Goal: Communication & Community: Answer question/provide support

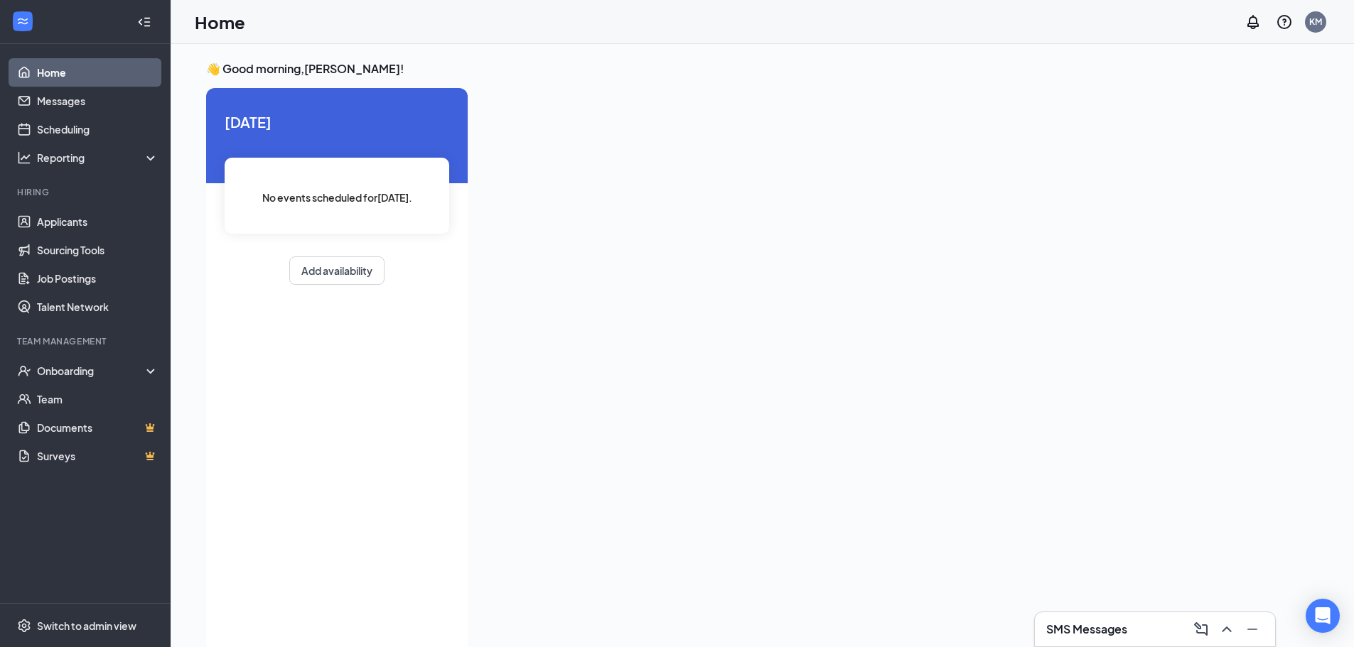
click at [1107, 630] on h3 "SMS Messages" at bounding box center [1086, 630] width 81 height 16
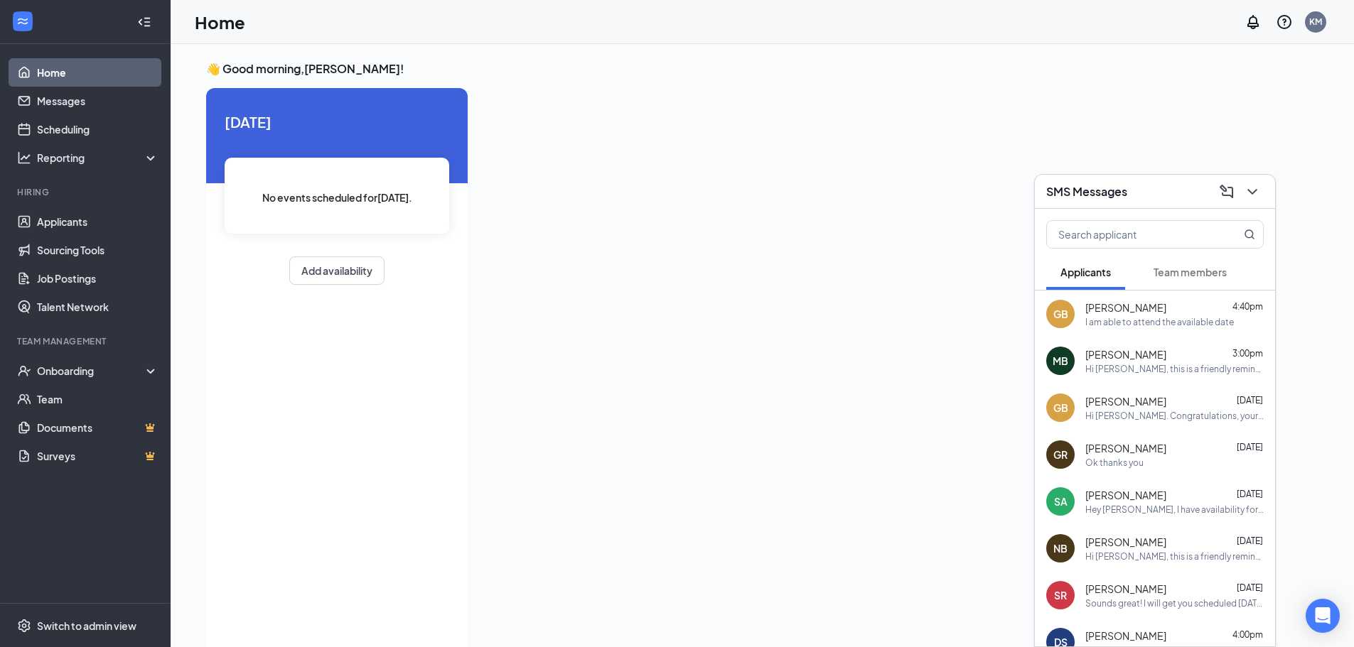
click at [1139, 316] on div "I am able to attend the available date" at bounding box center [1159, 322] width 149 height 12
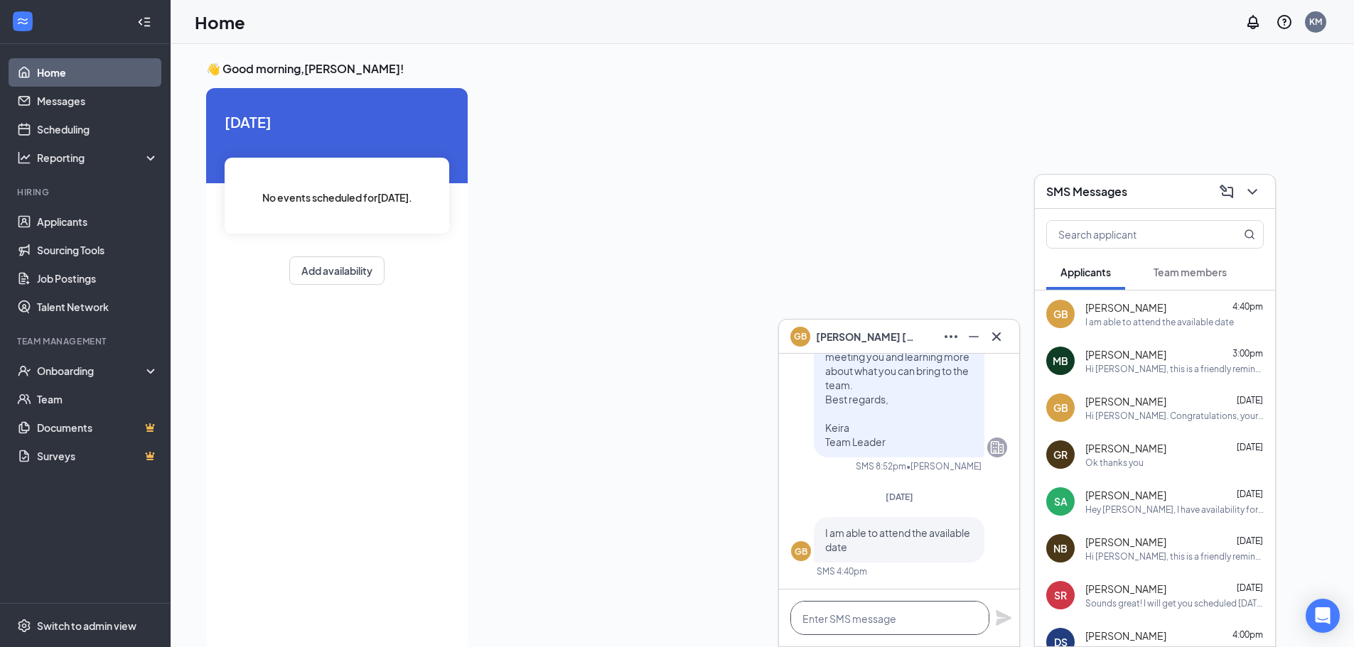
click at [911, 625] on textarea at bounding box center [889, 618] width 199 height 34
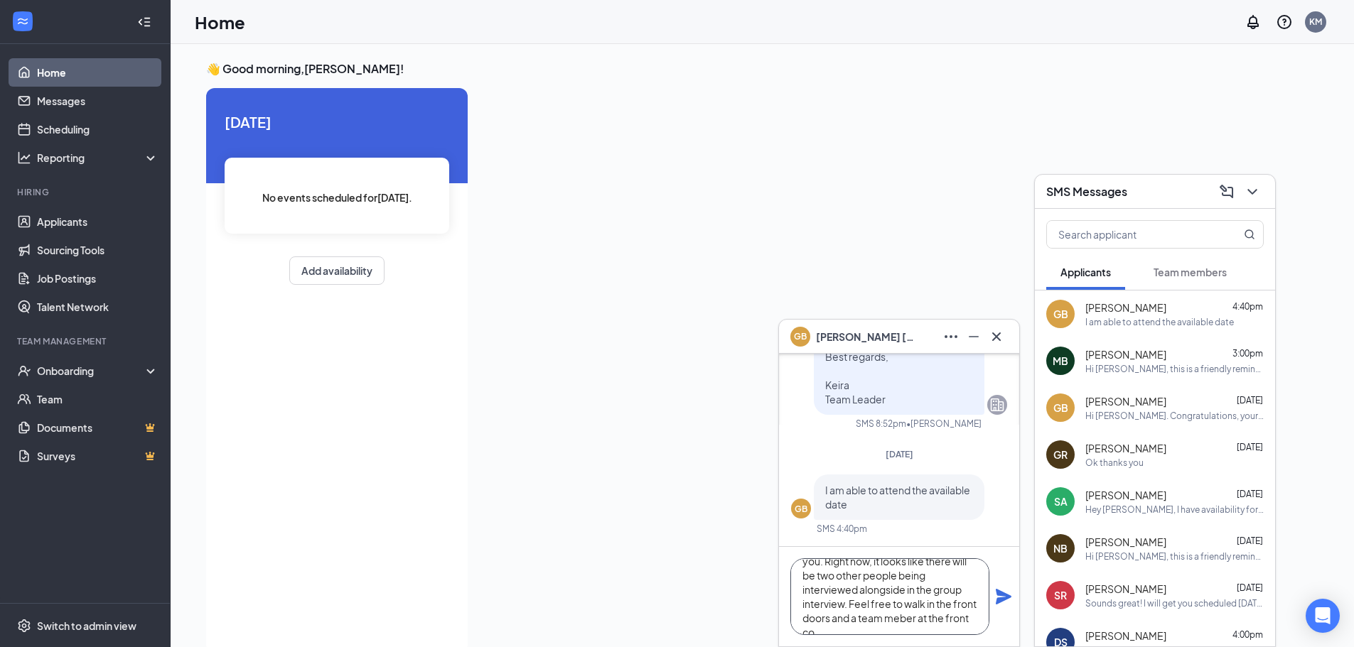
scroll to position [43, 0]
click at [901, 608] on textarea "Amazing! I look forward to meeting you. Right now, it looks like there will be …" at bounding box center [889, 597] width 199 height 77
click at [873, 629] on textarea "Amazing! I look forward to meeting you. Right now, it looks like there will be …" at bounding box center [889, 597] width 199 height 77
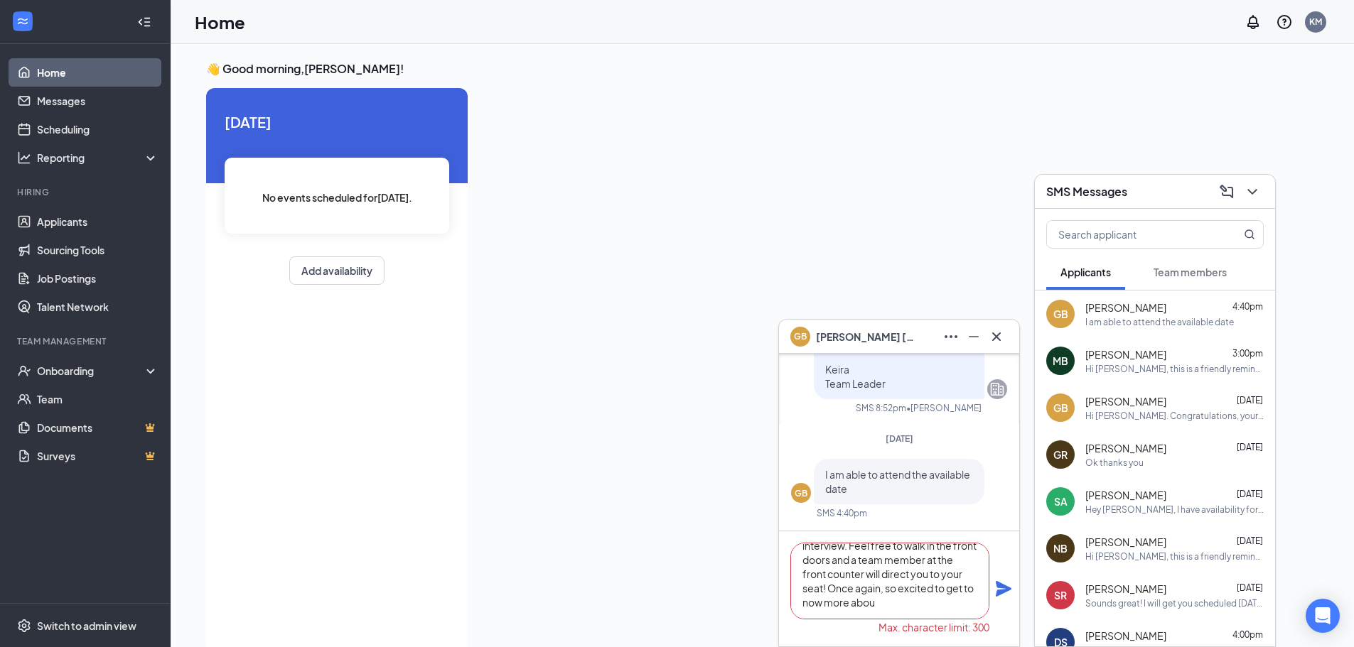
type textarea "Amazing! I look forward to meeting you. Right now, it looks like there will be …"
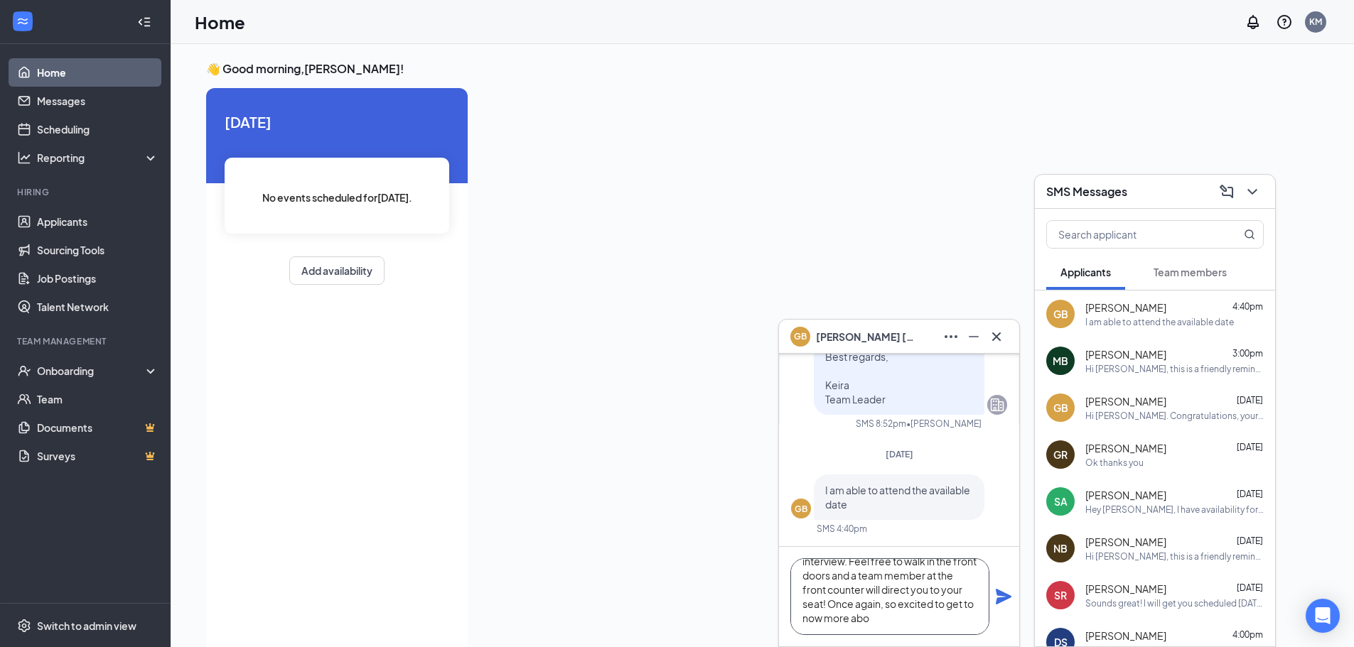
scroll to position [0, 0]
drag, startPoint x: 873, startPoint y: 629, endPoint x: 785, endPoint y: 540, distance: 125.1
click at [785, 540] on div "GB Guadalupe Benitez Applicant Front of House Team Member • Oak Park Plaza Sun,…" at bounding box center [899, 500] width 240 height 293
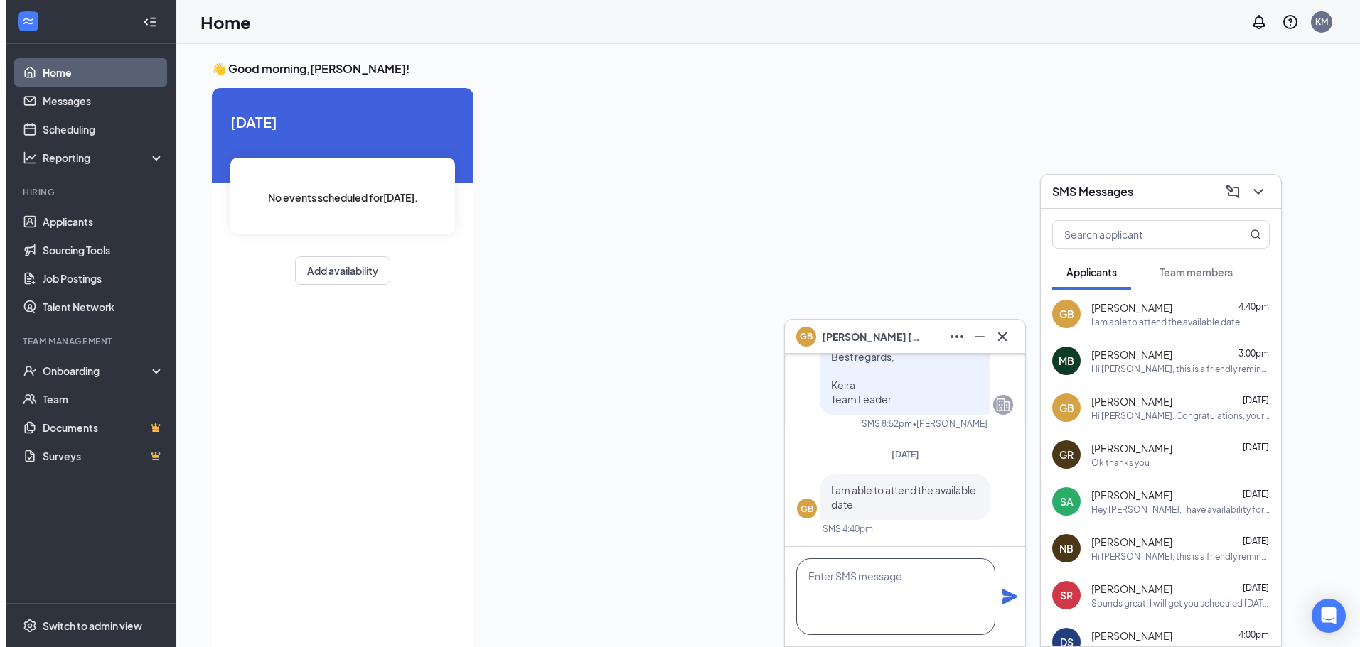
scroll to position [1, 0]
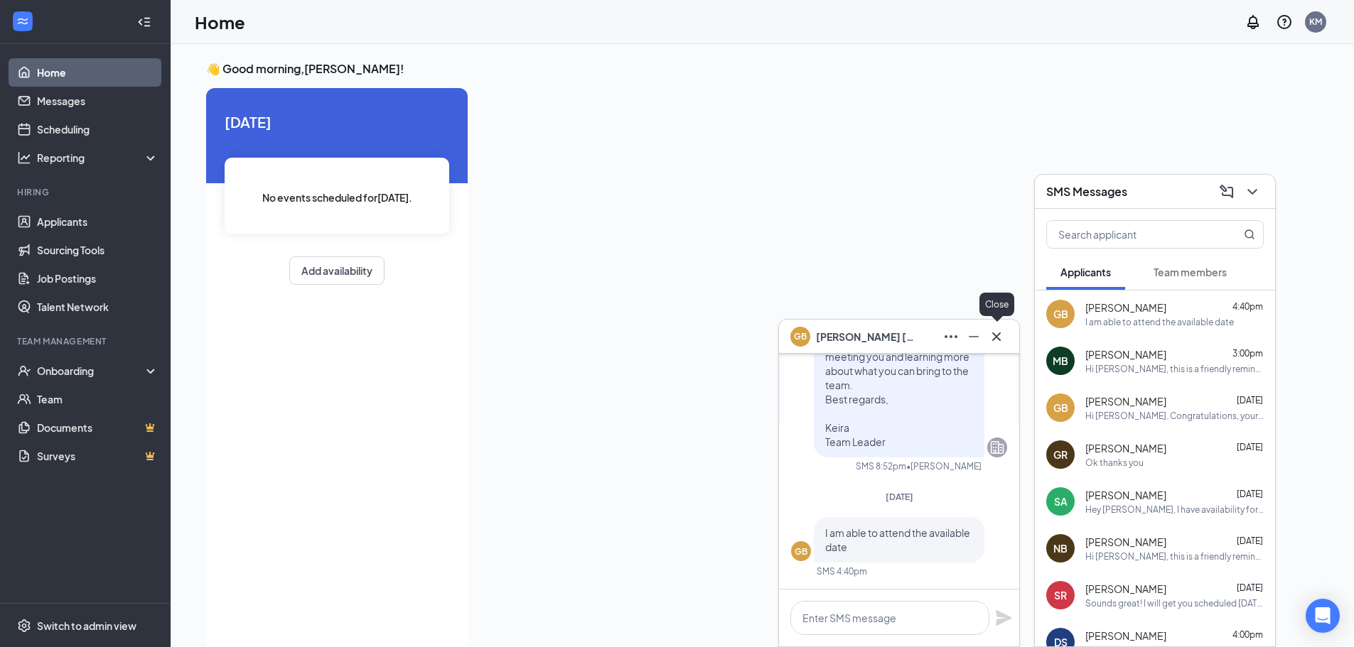
click at [999, 343] on icon "Cross" at bounding box center [996, 336] width 17 height 17
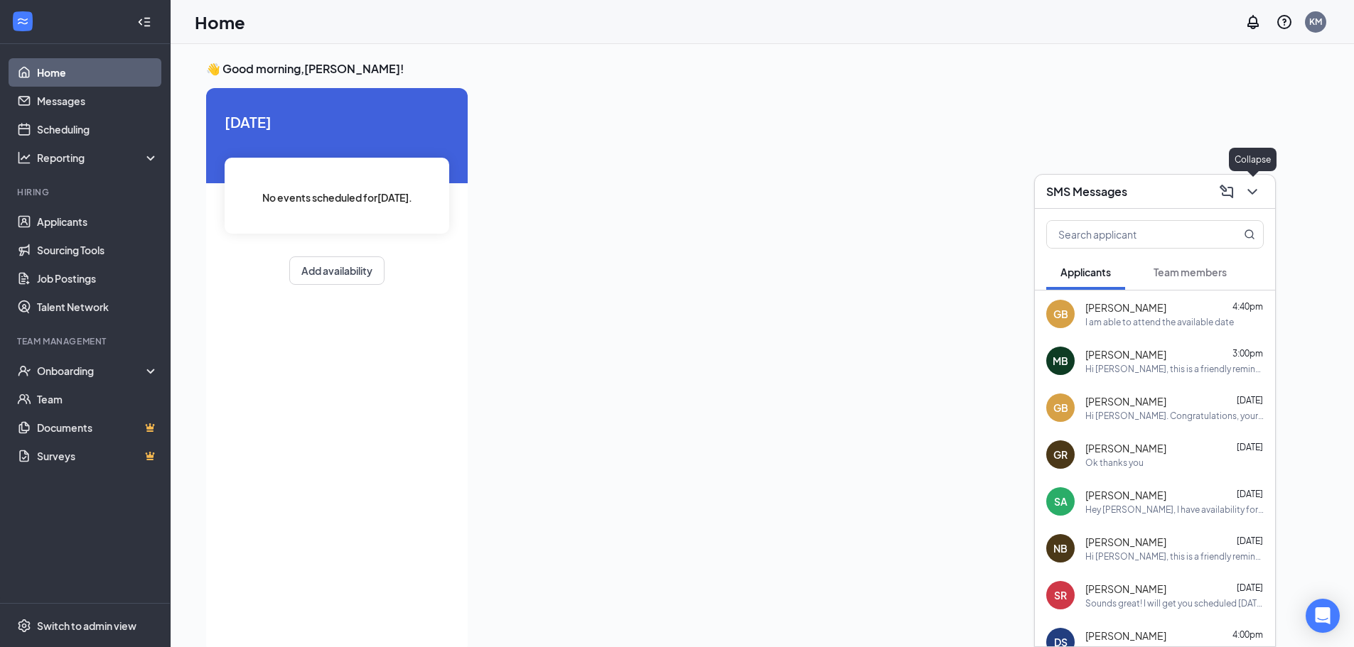
drag, startPoint x: 1259, startPoint y: 188, endPoint x: 1244, endPoint y: 198, distance: 17.9
click at [1259, 188] on icon "ChevronDown" at bounding box center [1252, 191] width 17 height 17
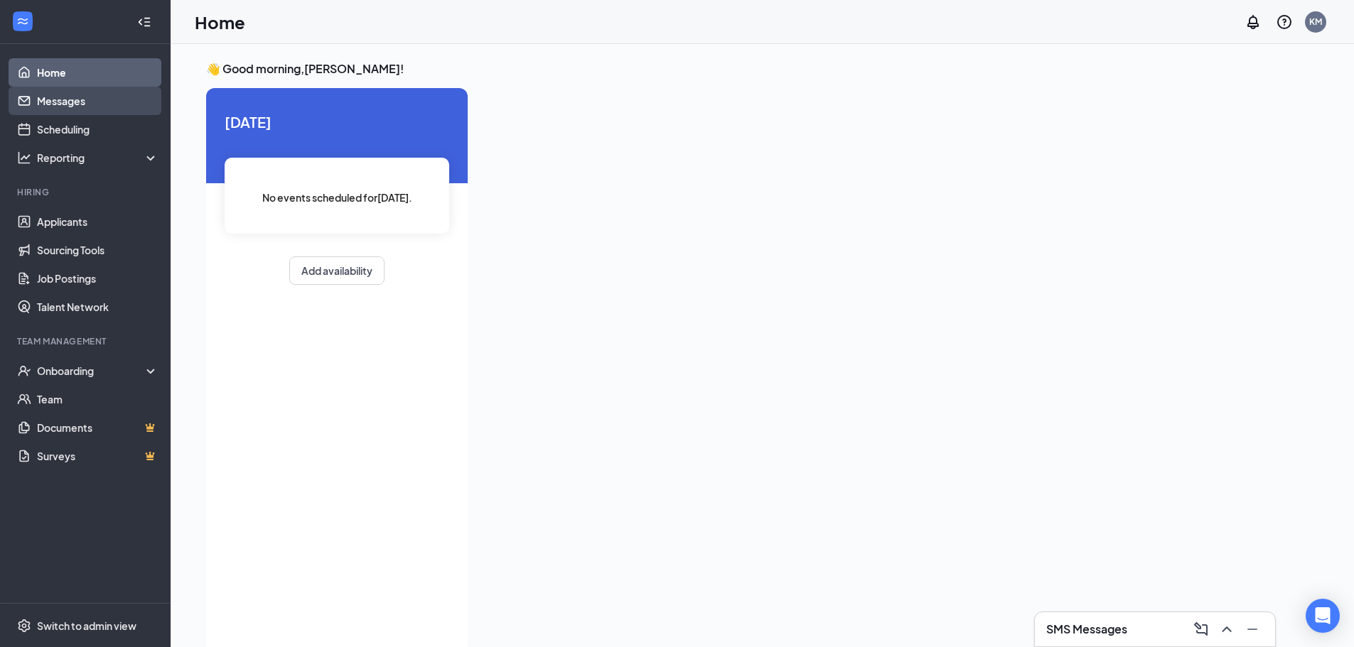
click at [76, 109] on link "Messages" at bounding box center [98, 101] width 122 height 28
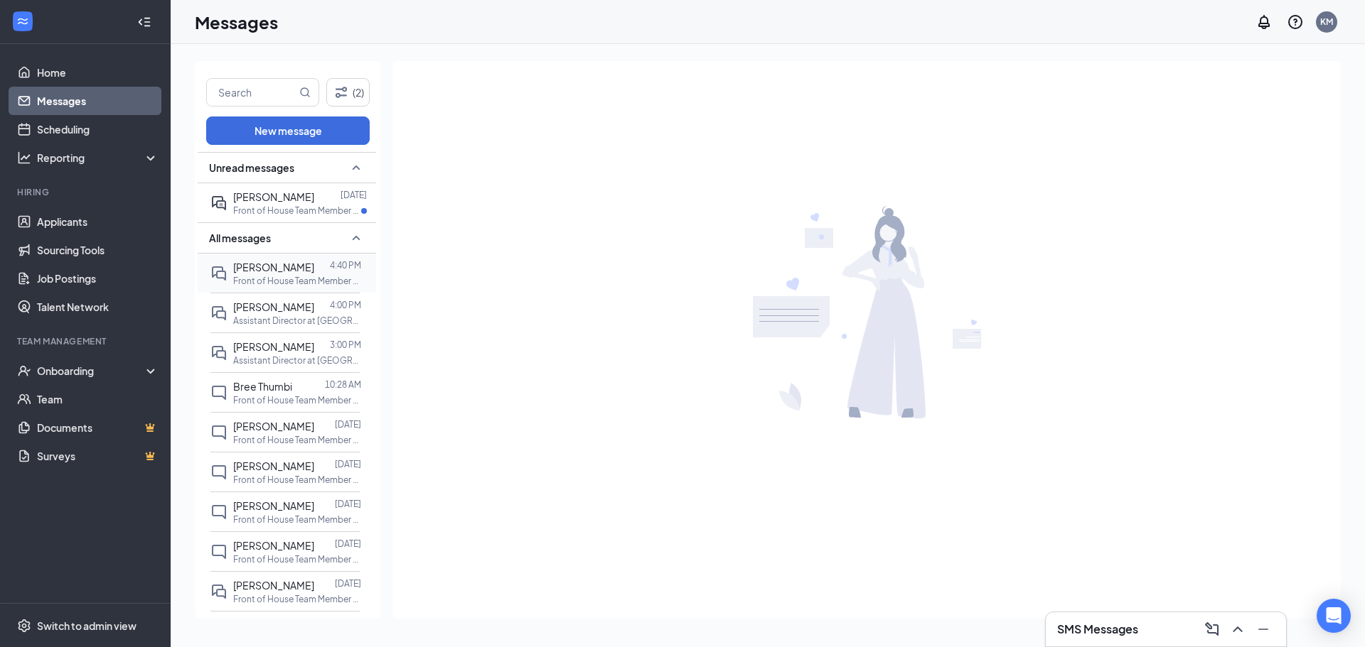
click at [274, 271] on span "Guadalupe Benitez" at bounding box center [273, 267] width 81 height 13
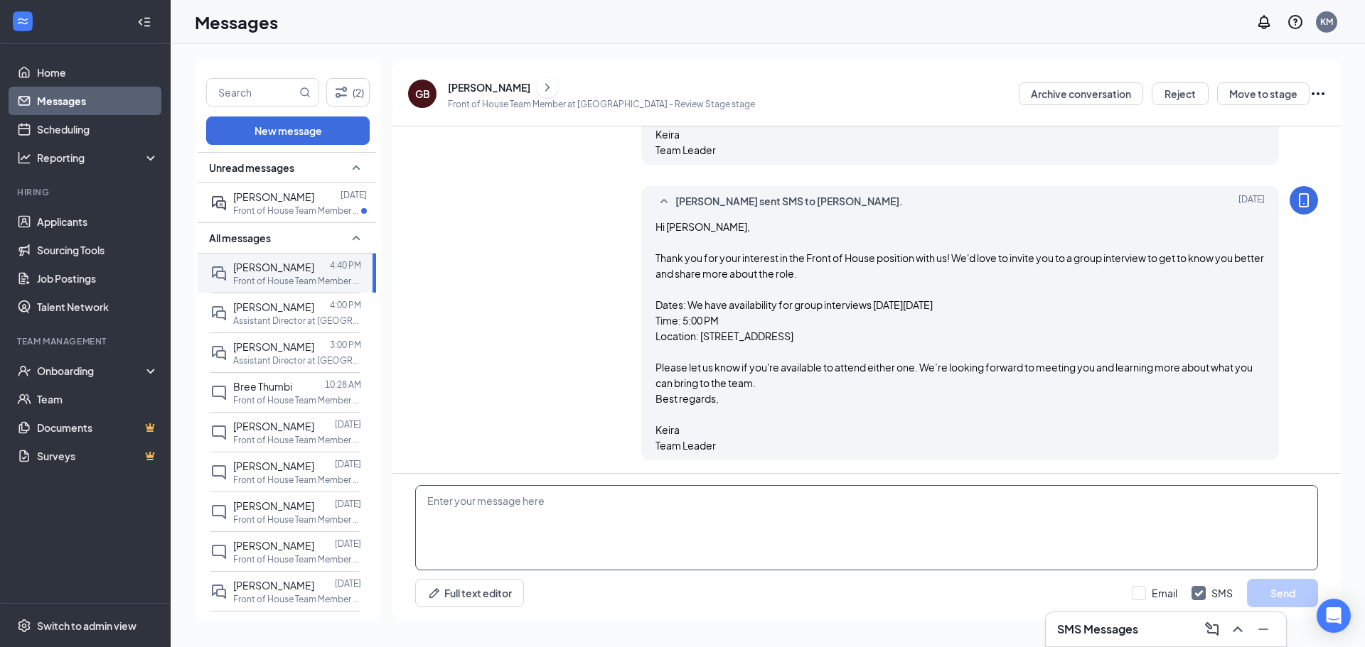
scroll to position [561, 0]
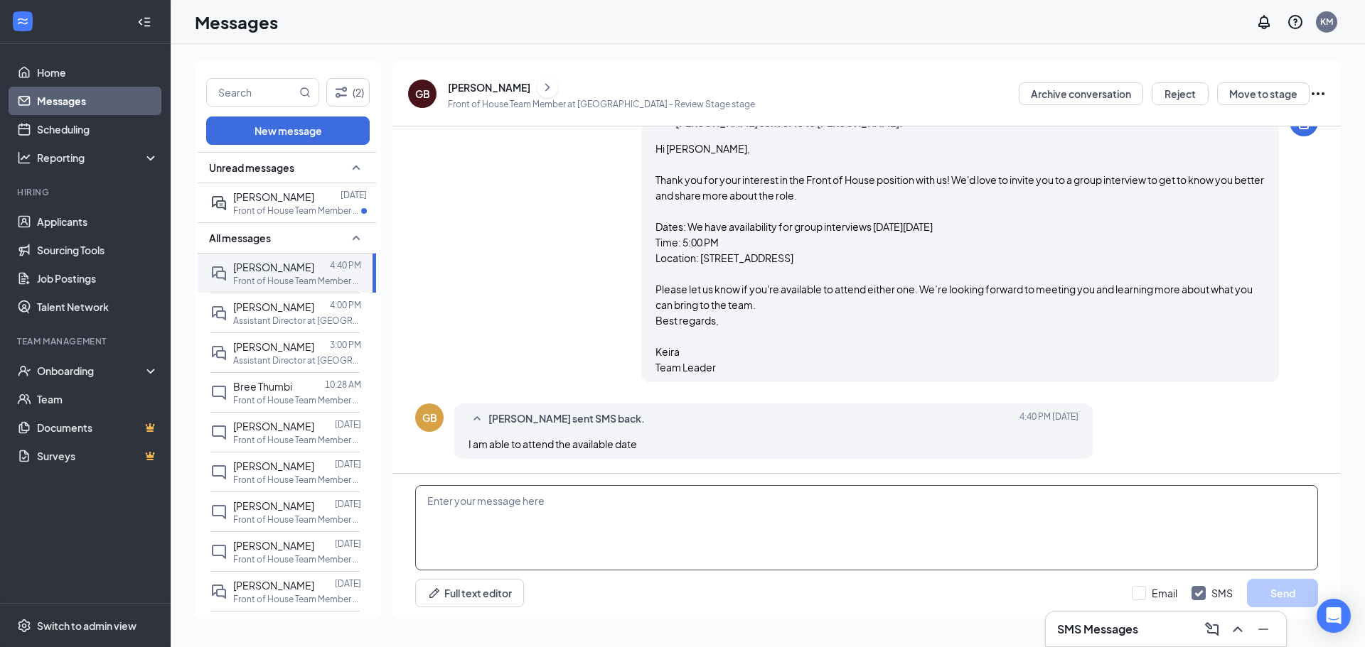
click at [772, 541] on textarea at bounding box center [866, 527] width 903 height 85
paste textarea "Amazing! I look forward to meeting you. Right now, it looks like there will be …"
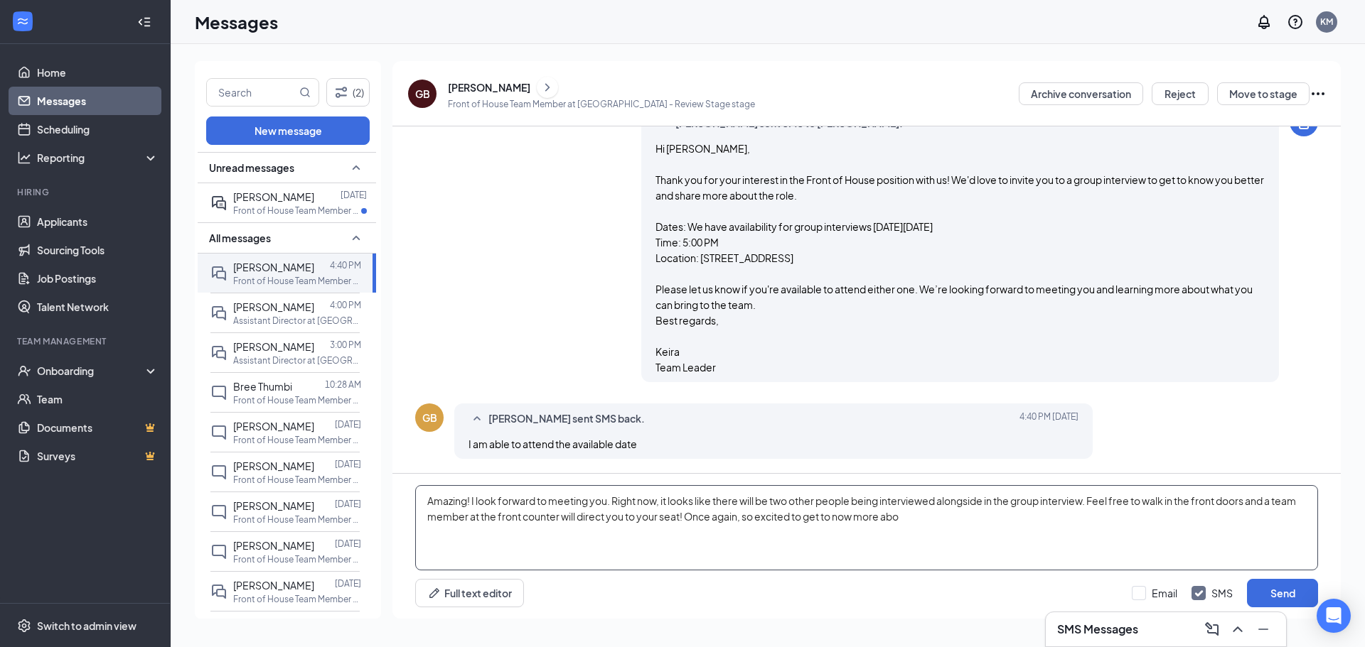
drag, startPoint x: 988, startPoint y: 502, endPoint x: 1017, endPoint y: 525, distance: 37.0
click at [989, 502] on textarea "Amazing! I look forward to meeting you. Right now, it looks like there will be …" at bounding box center [866, 527] width 903 height 85
drag, startPoint x: 942, startPoint y: 521, endPoint x: 956, endPoint y: 513, distance: 16.2
click at [942, 521] on textarea "Amazing! I look forward to meeting you. Right now, it looks like there will be …" at bounding box center [866, 527] width 903 height 85
click at [453, 554] on textarea "Amazing! I look forward to meeting you. Right now, it looks like there will be …" at bounding box center [866, 527] width 903 height 85
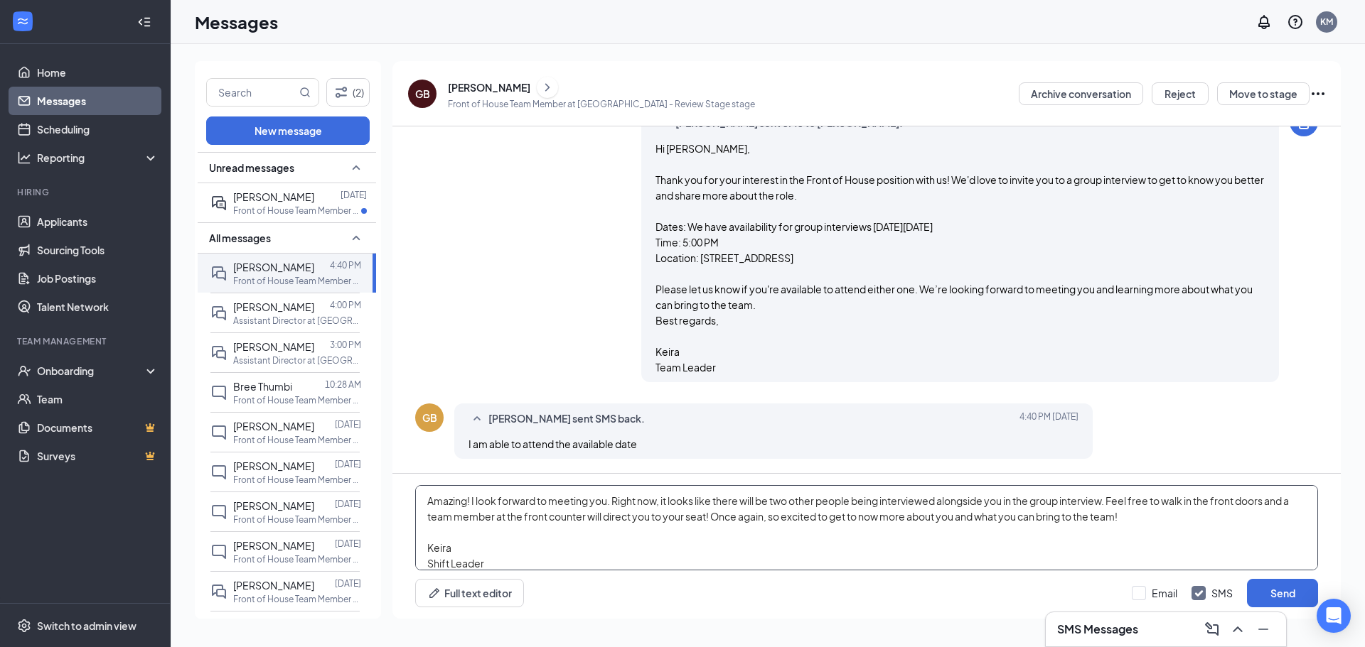
type textarea "Amazing! I look forward to meeting you. Right now, it looks like there will be …"
click at [1129, 595] on div "Full text editor Email SMS Send" at bounding box center [866, 593] width 903 height 28
click at [1149, 591] on input "Email" at bounding box center [1153, 593] width 45 height 14
checkbox input "true"
click at [722, 518] on textarea "Amazing! I look forward to meeting you. Right now, it looks like there will be …" at bounding box center [866, 527] width 903 height 85
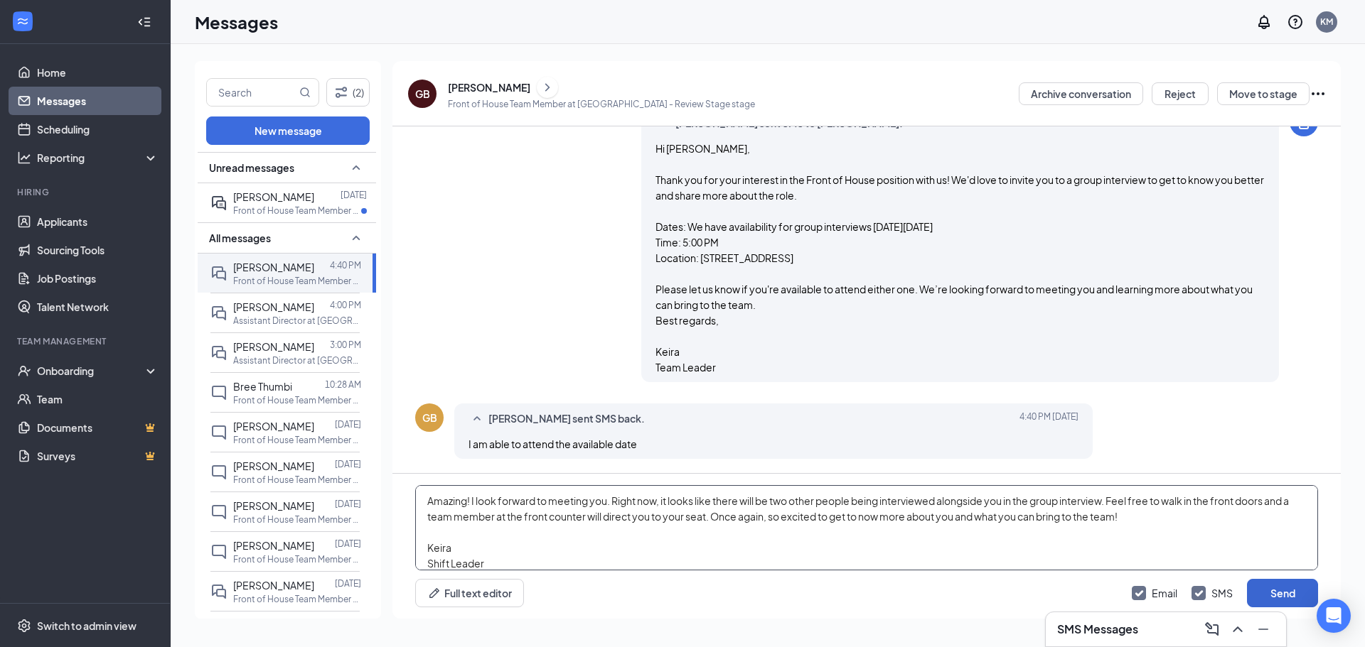
type textarea "Amazing! I look forward to meeting you. Right now, it looks like there will be …"
click at [1263, 583] on button "Send" at bounding box center [1282, 593] width 71 height 28
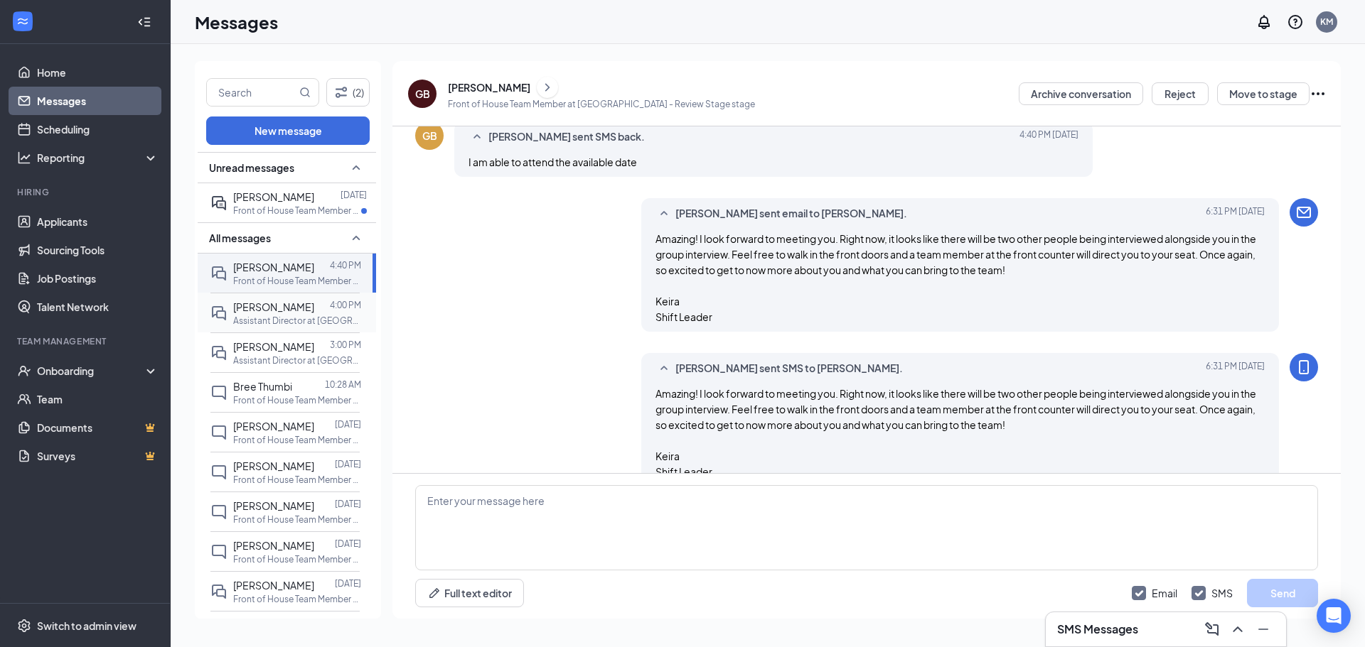
scroll to position [871, 0]
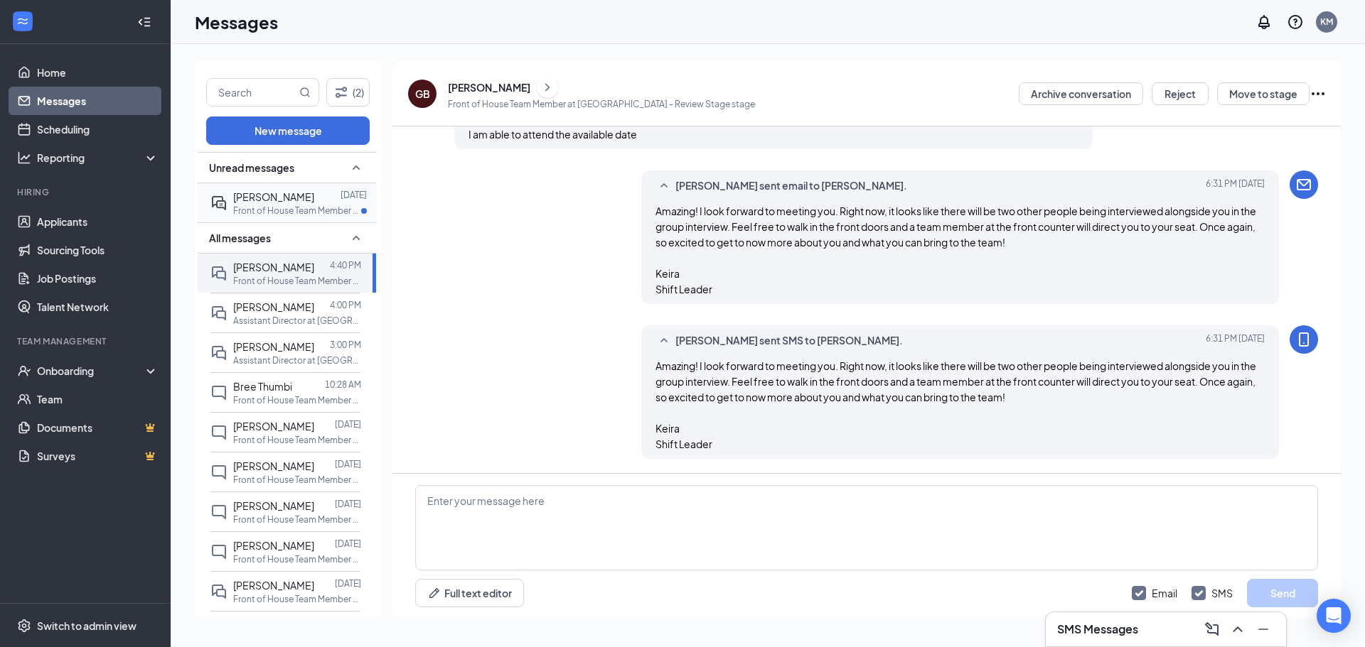
click at [282, 210] on p "Front of House Team Member at Oak Park Plaza" at bounding box center [297, 211] width 128 height 12
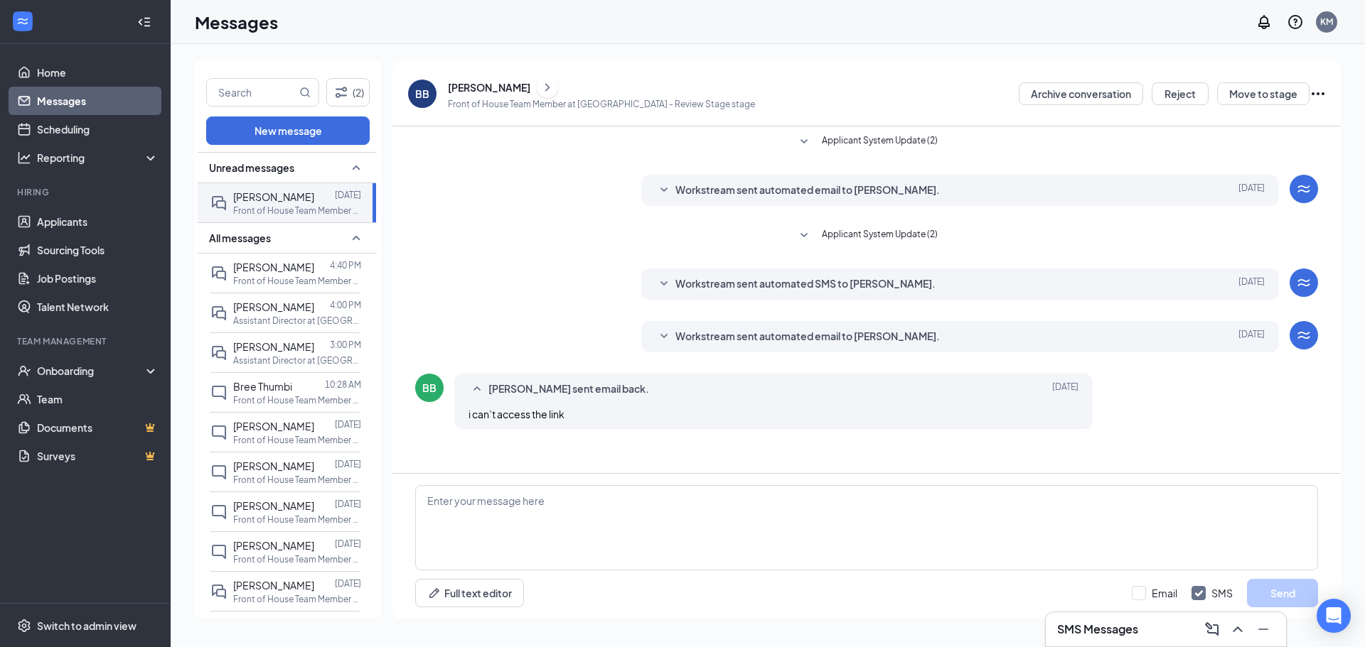
click at [750, 336] on span "Workstream sent automated email to Bailey Brunk." at bounding box center [807, 336] width 264 height 17
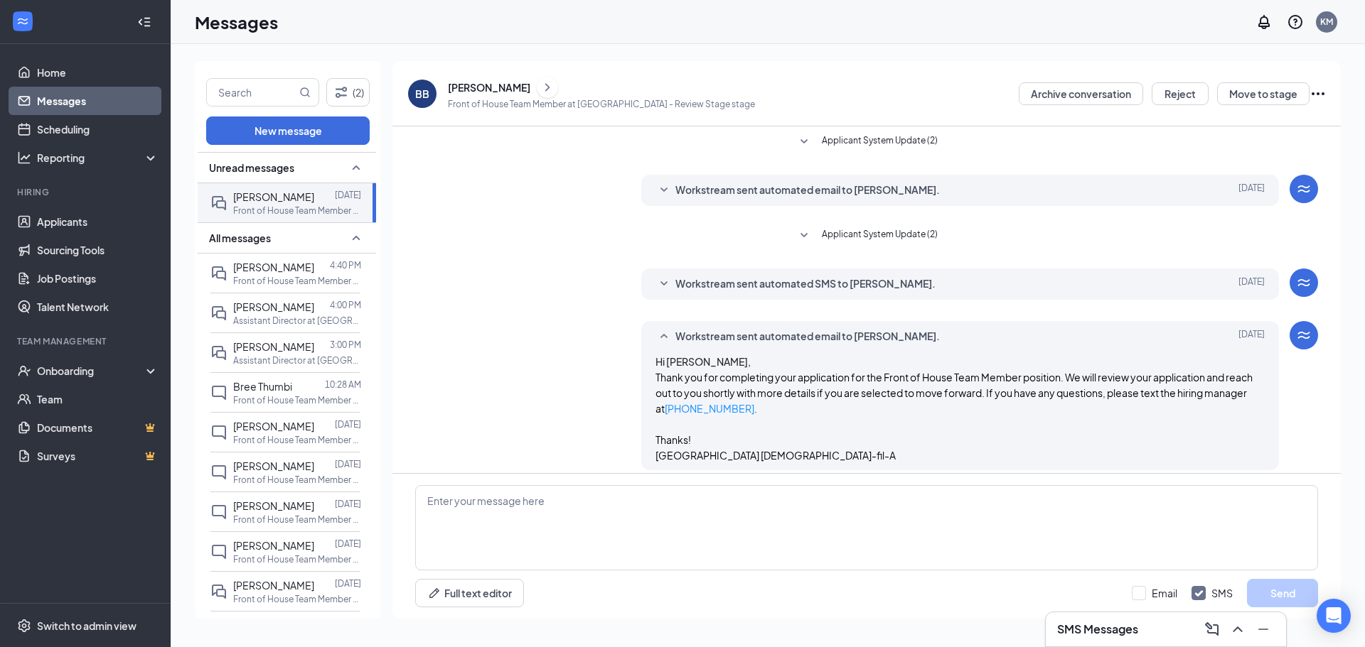
click at [893, 288] on span "Workstream sent automated SMS to Bailey Brunk." at bounding box center [805, 284] width 260 height 17
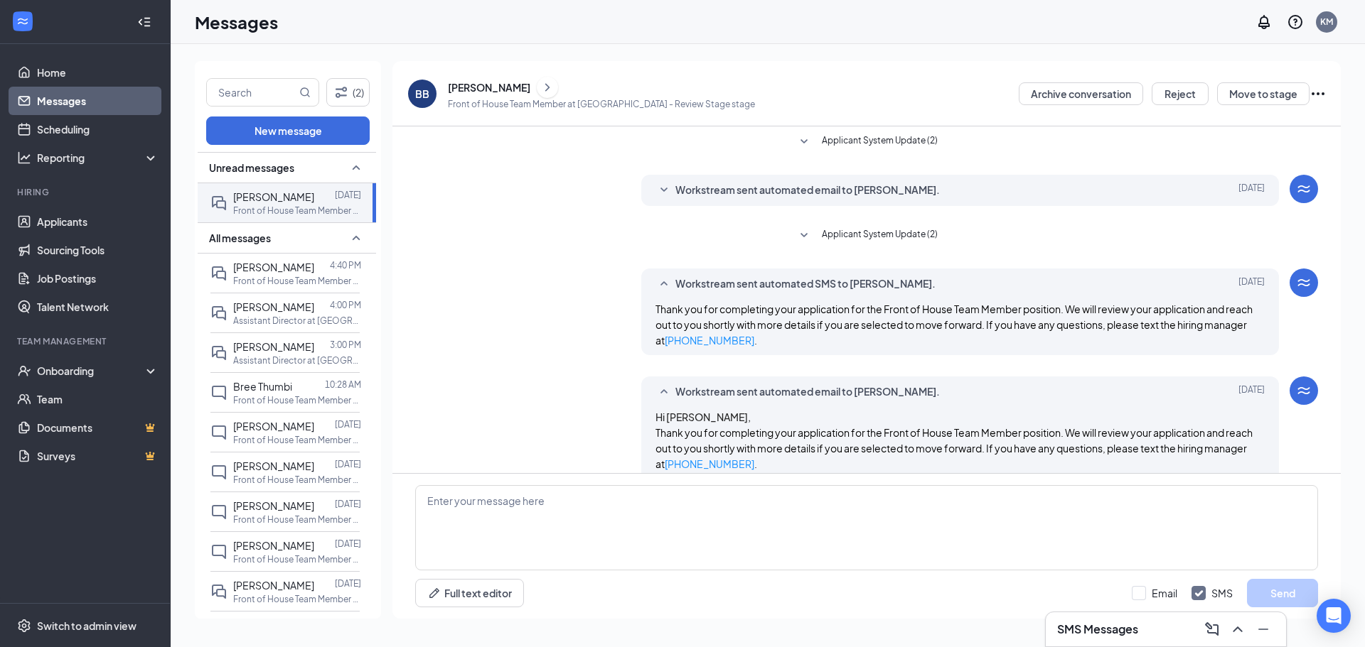
click at [826, 202] on div "Workstream sent automated email to Bailey Brunk. Oct 14 Hi Bailey, Great news! …" at bounding box center [960, 190] width 638 height 31
click at [827, 198] on span "Workstream sent automated email to Bailey Brunk." at bounding box center [807, 190] width 264 height 17
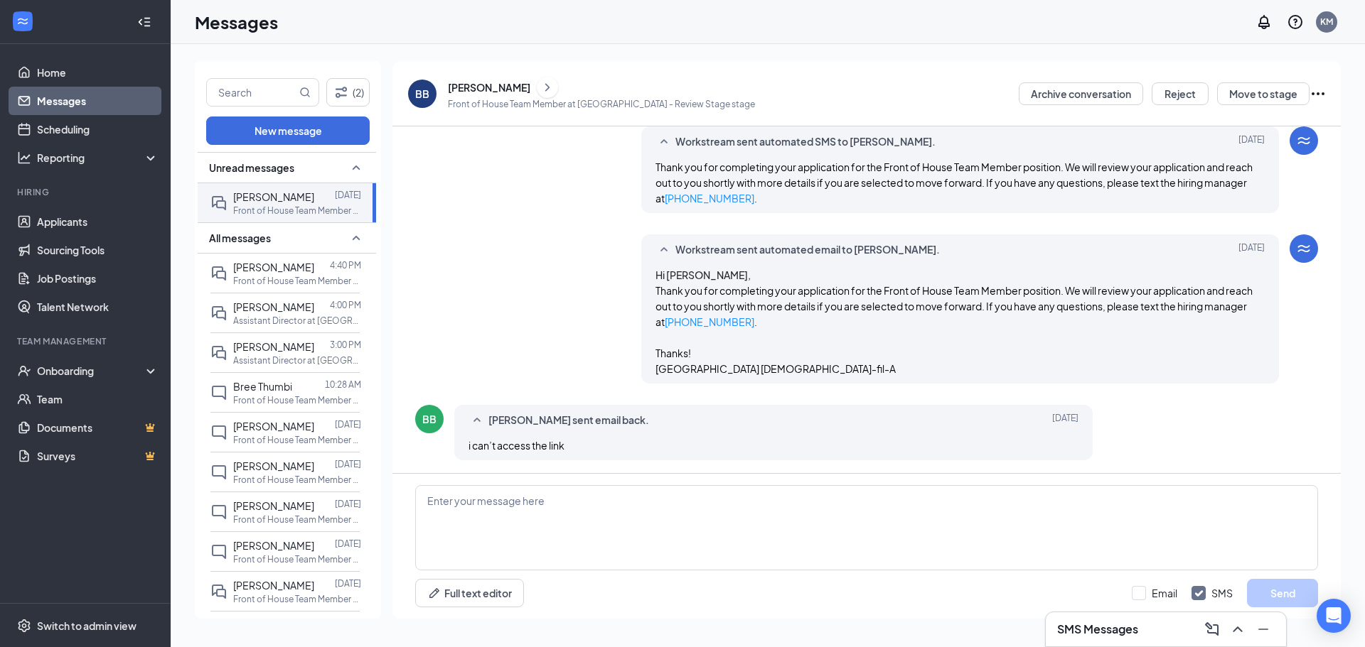
scroll to position [246, 0]
click at [1318, 95] on icon "Ellipses" at bounding box center [1317, 93] width 13 height 3
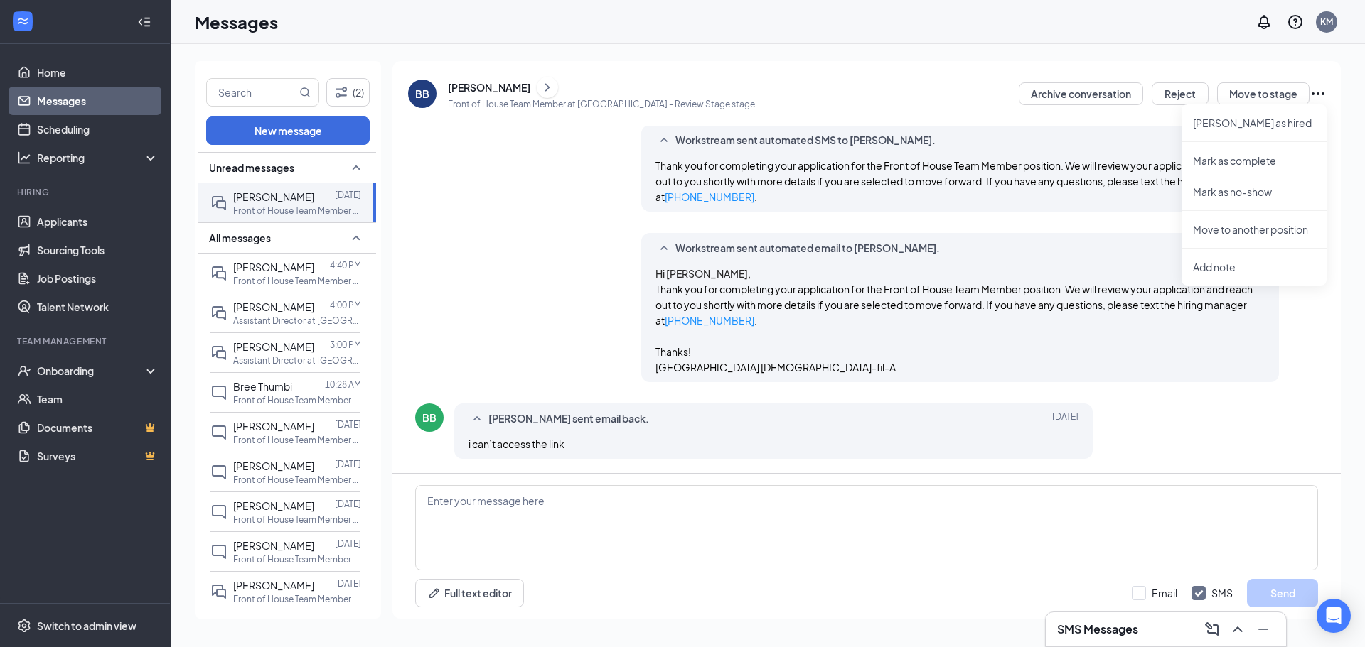
click at [529, 203] on div "Workstream sent automated SMS to Bailey Brunk. Oct 14 Thank you for completing …" at bounding box center [866, 172] width 903 height 94
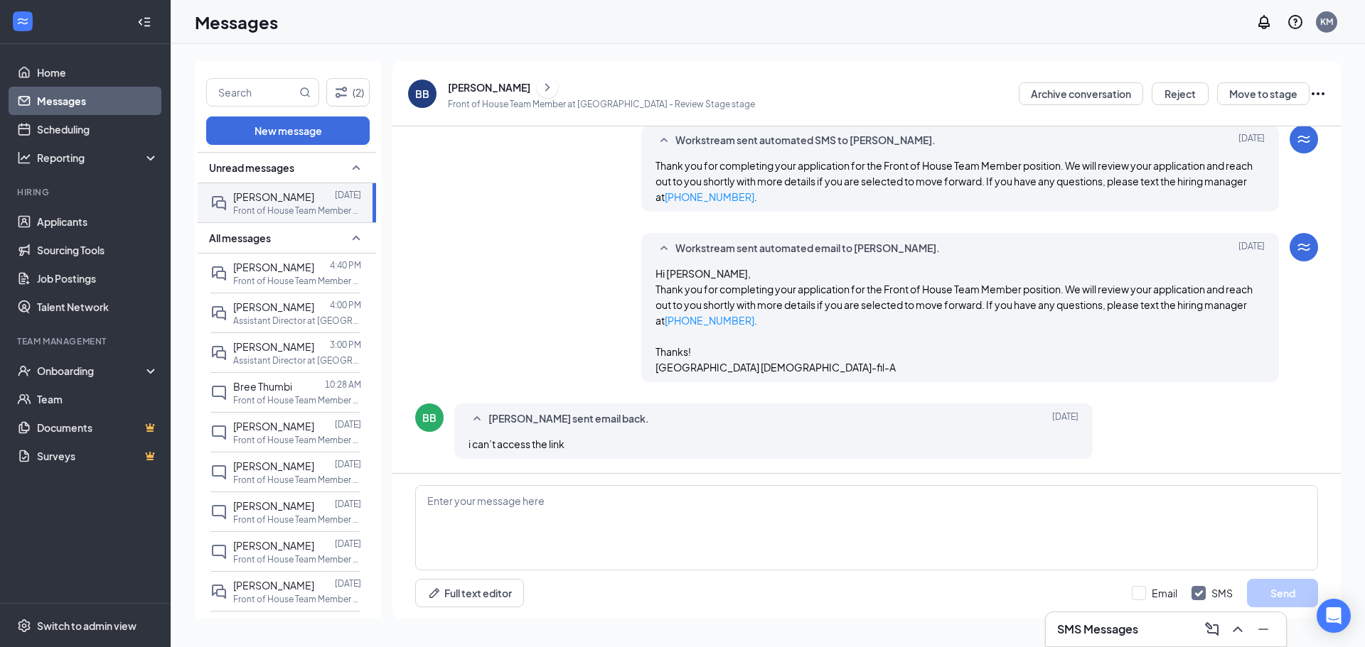
drag, startPoint x: 698, startPoint y: 442, endPoint x: 669, endPoint y: 431, distance: 31.0
click at [669, 431] on div "Bailey Brunk sent email back. Oct 14 i can’t access the link" at bounding box center [773, 431] width 638 height 55
click at [615, 430] on div "Bailey Brunk sent email back. Oct 14 i can’t access the link" at bounding box center [773, 431] width 638 height 55
click at [480, 422] on icon "SmallChevronUp" at bounding box center [476, 419] width 17 height 17
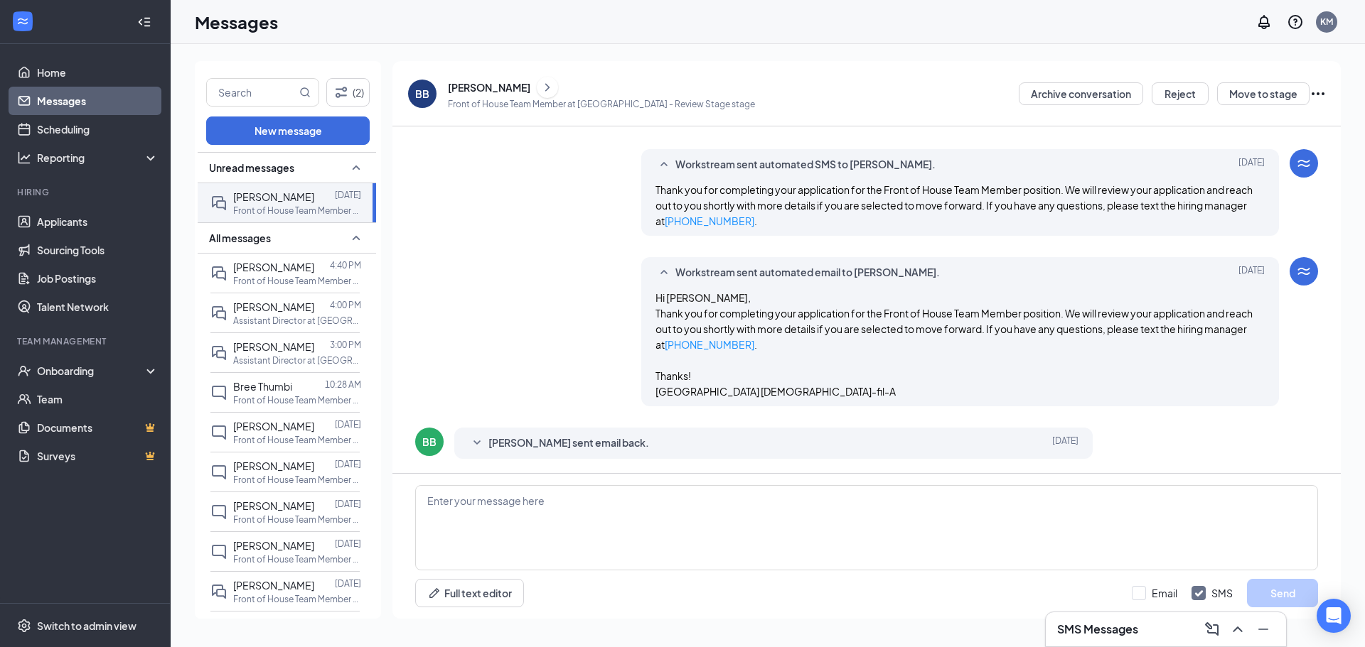
click at [500, 443] on span "Bailey Brunk sent email back." at bounding box center [568, 443] width 161 height 17
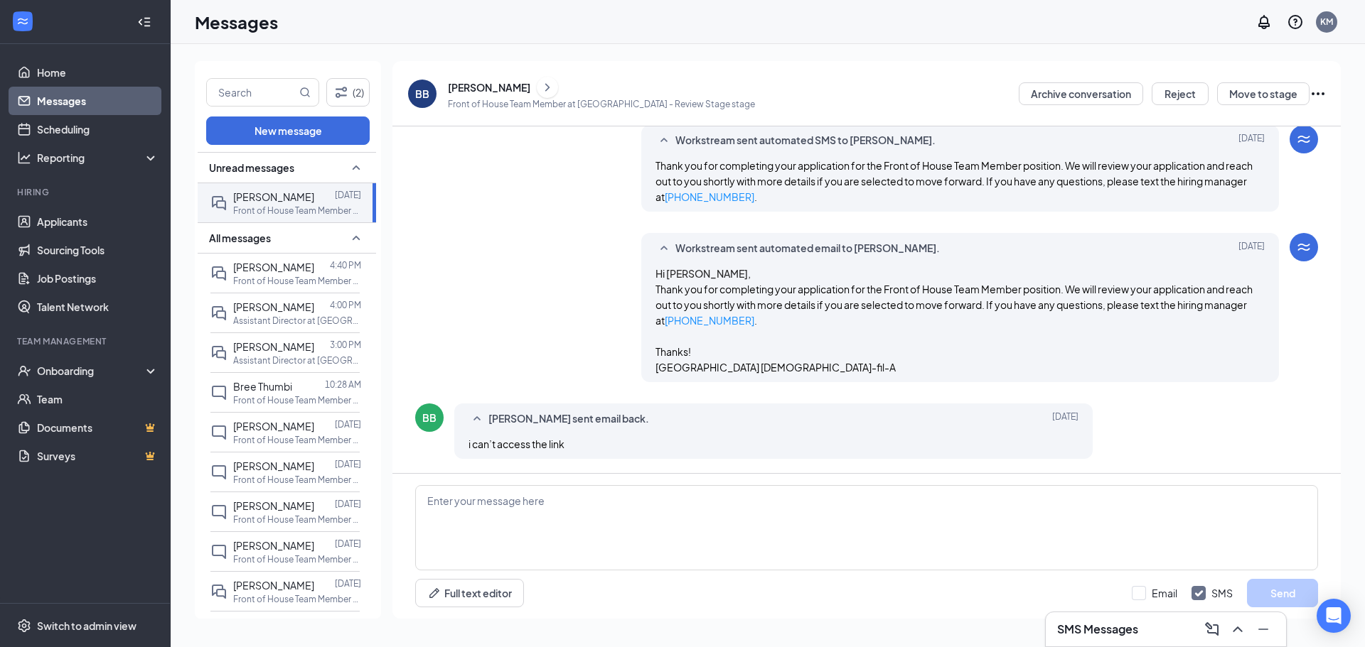
click at [433, 323] on div "Workstream sent automated email to Bailey Brunk. Oct 14 Hi Bailey, Thank you fo…" at bounding box center [866, 311] width 903 height 156
